Goal: Transaction & Acquisition: Obtain resource

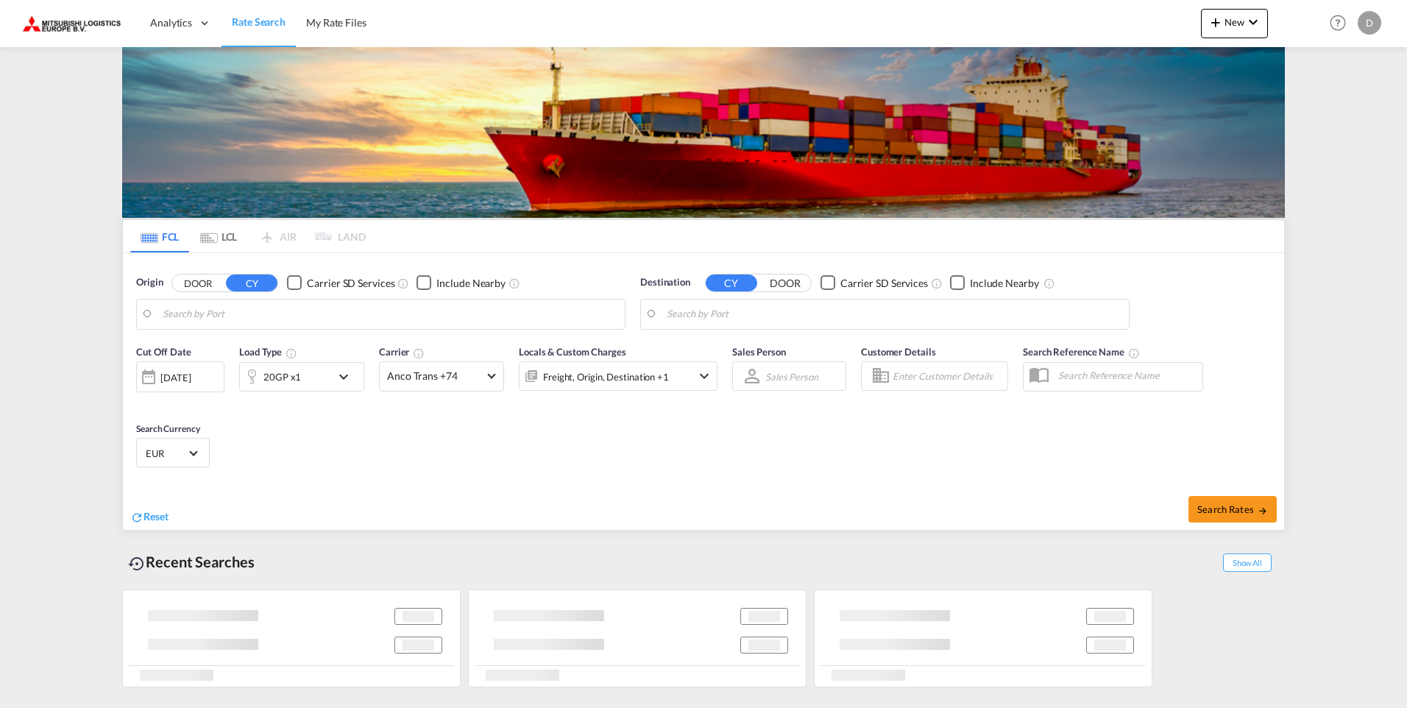
type input "Ho Chi Minh City ([GEOGRAPHIC_DATA]), VNSGN"
type input "[GEOGRAPHIC_DATA], [GEOGRAPHIC_DATA]"
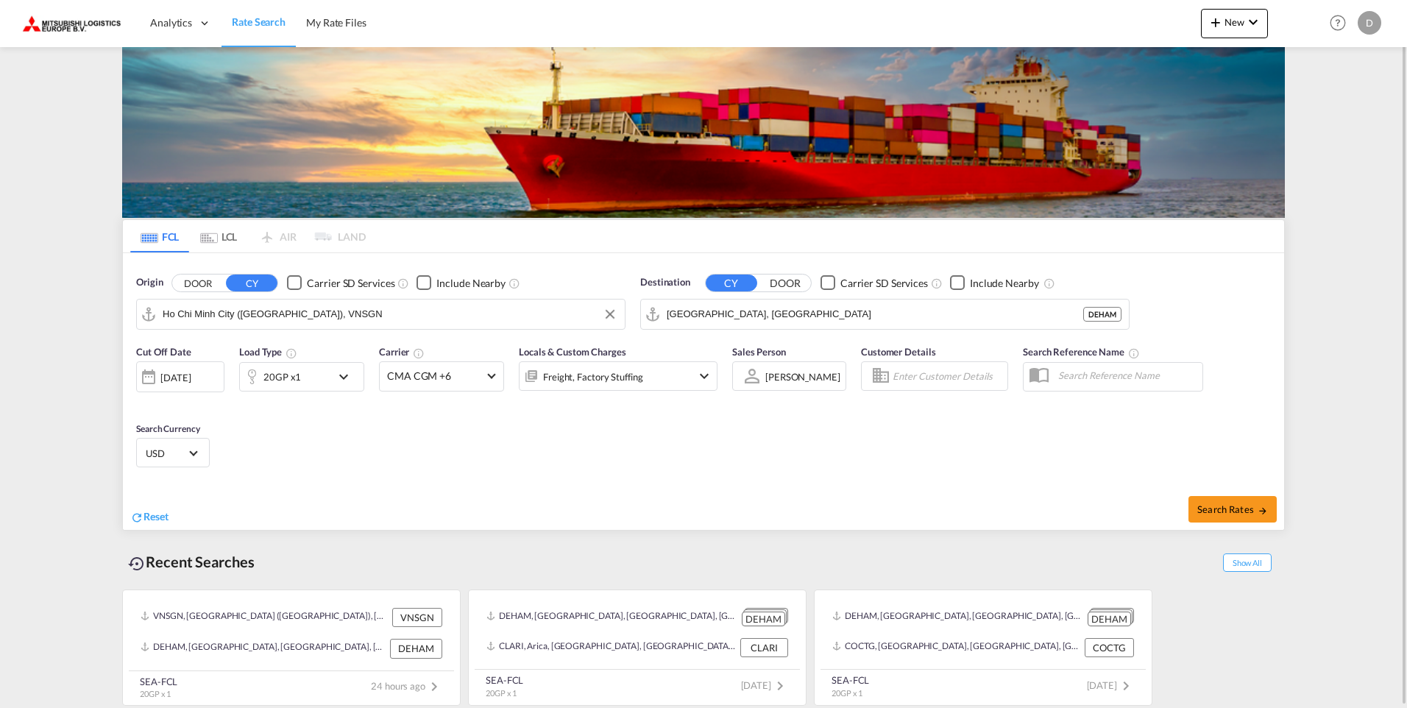
click at [231, 317] on input "Ho Chi Minh City ([GEOGRAPHIC_DATA]), VNSGN" at bounding box center [390, 314] width 455 height 22
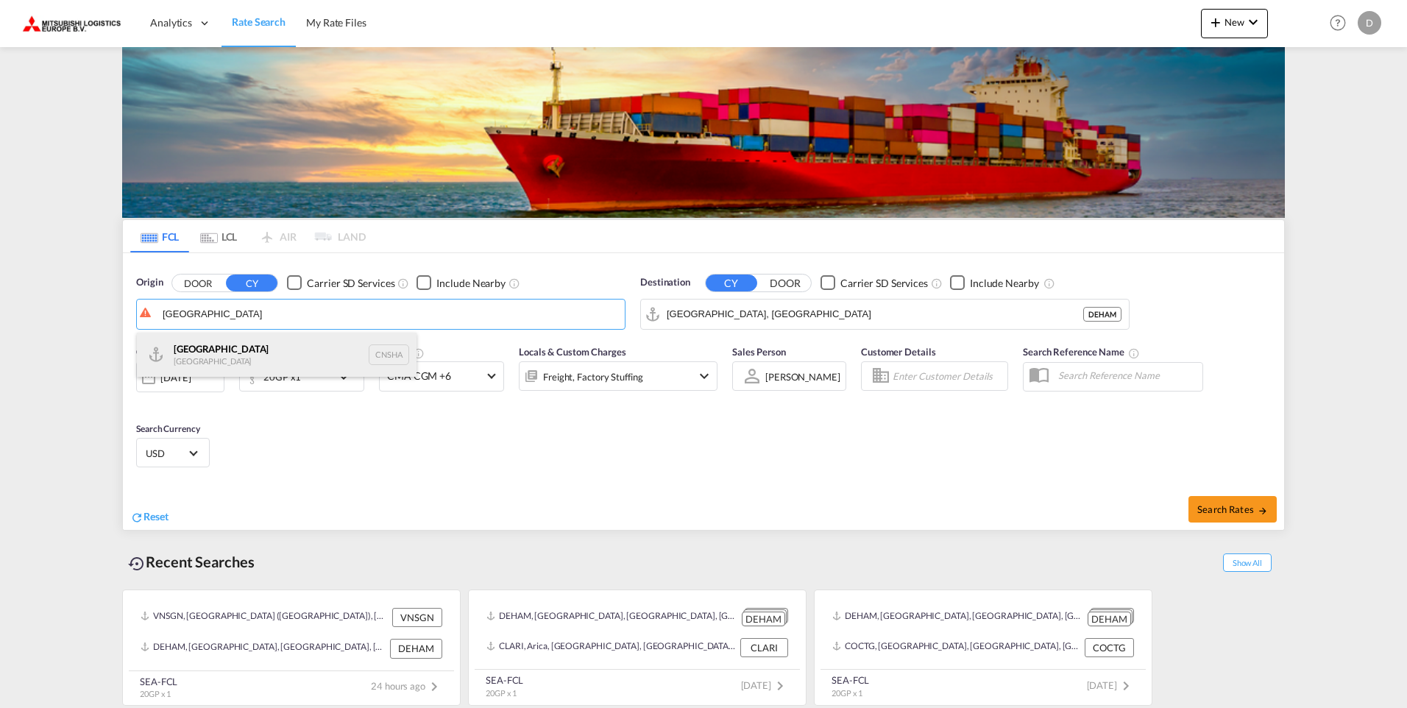
click at [216, 361] on div "Shanghai [GEOGRAPHIC_DATA] CNSHA" at bounding box center [277, 355] width 280 height 44
type input "[GEOGRAPHIC_DATA], [GEOGRAPHIC_DATA]"
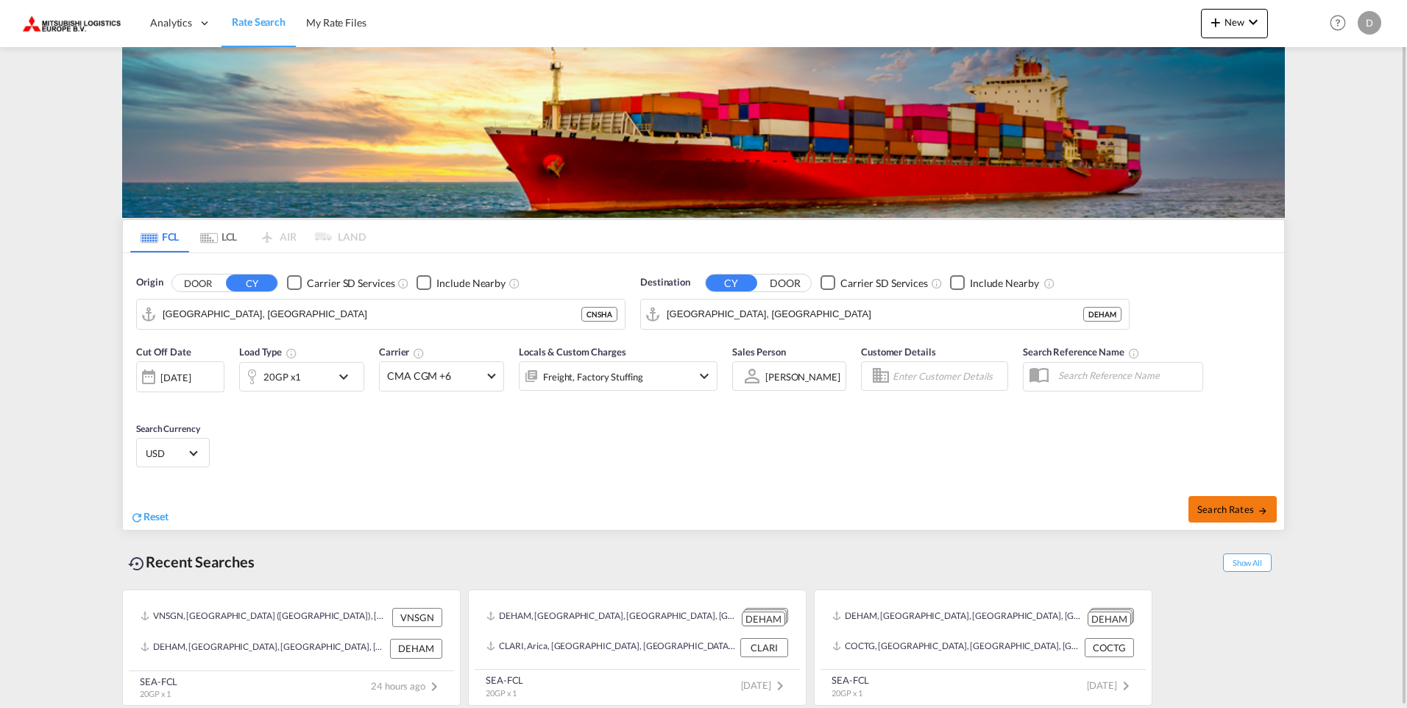
click at [1217, 514] on span "Search Rates" at bounding box center [1232, 509] width 71 height 12
type input "CNSHA to DEHAM / [DATE]"
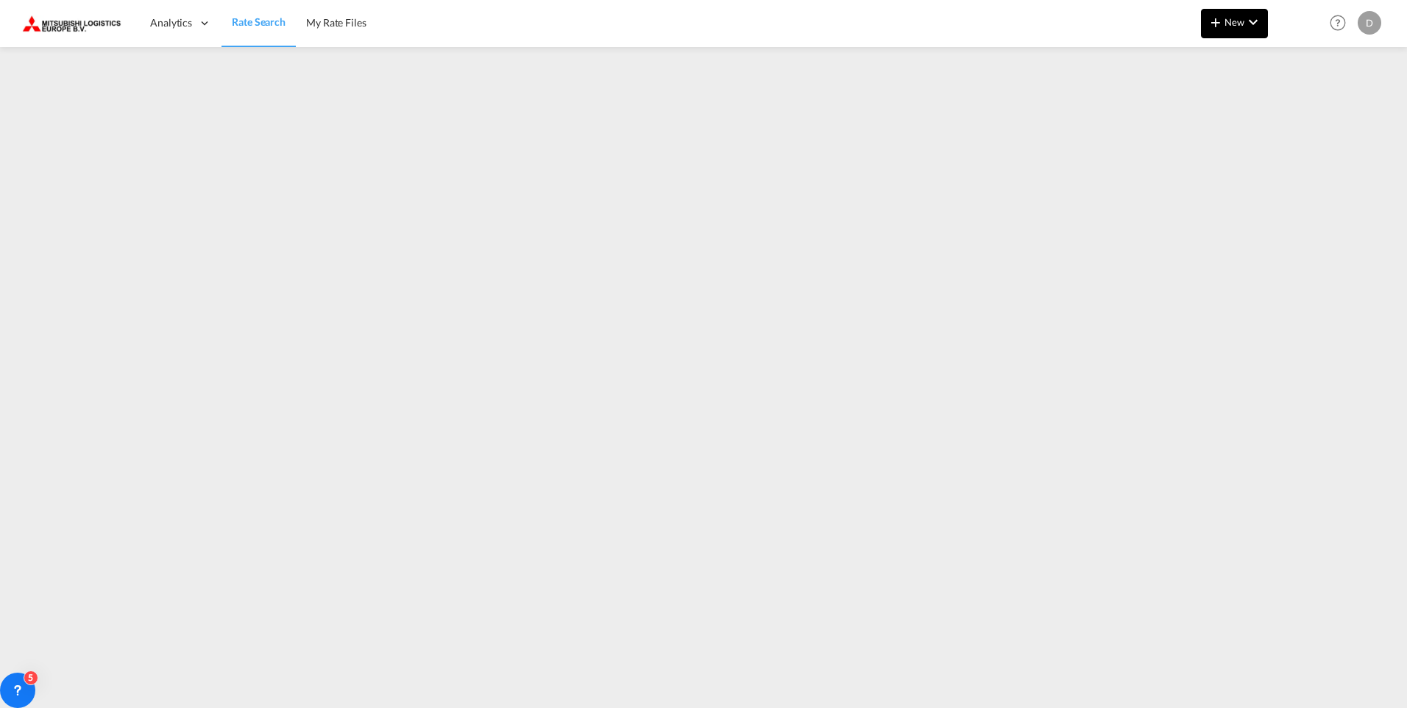
click at [1257, 19] on md-icon "icon-chevron-down" at bounding box center [1253, 22] width 18 height 18
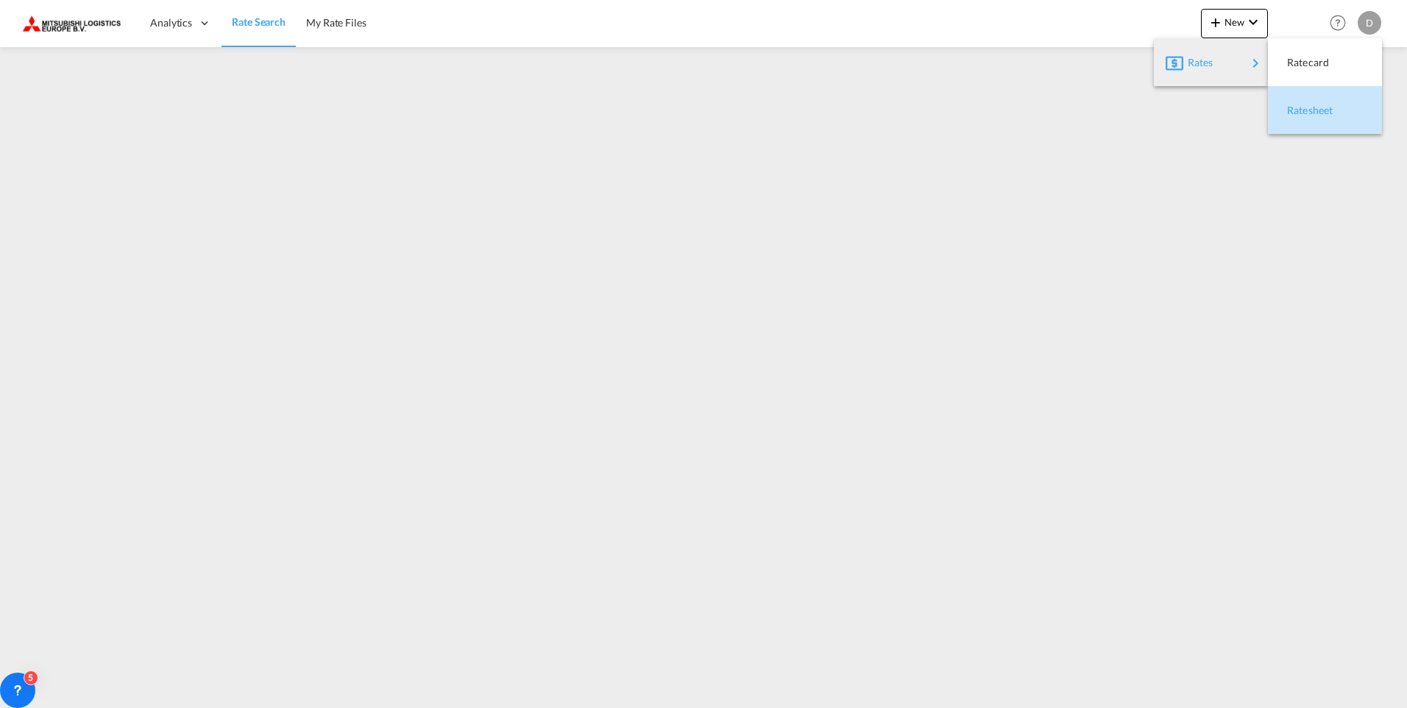
click at [1303, 108] on span "Ratesheet" at bounding box center [1295, 110] width 16 height 29
